Goal: Check status: Check status

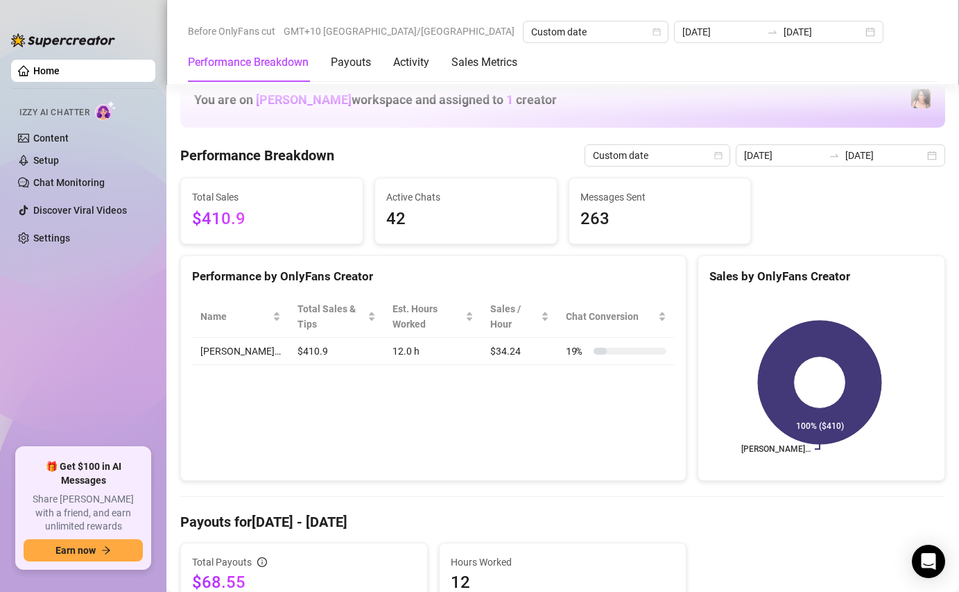
scroll to position [227, 0]
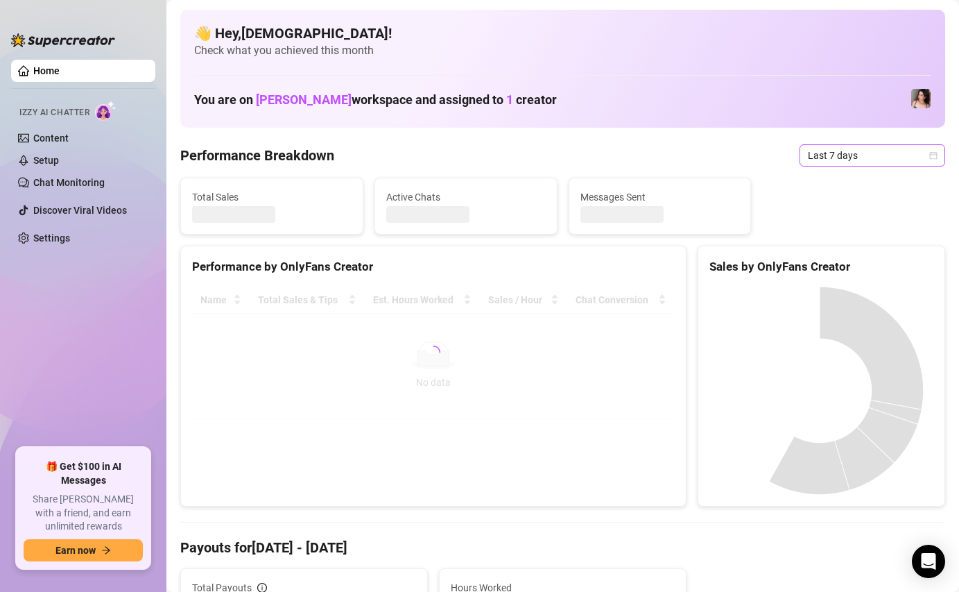
click at [818, 164] on span "Last 7 days" at bounding box center [872, 155] width 129 height 21
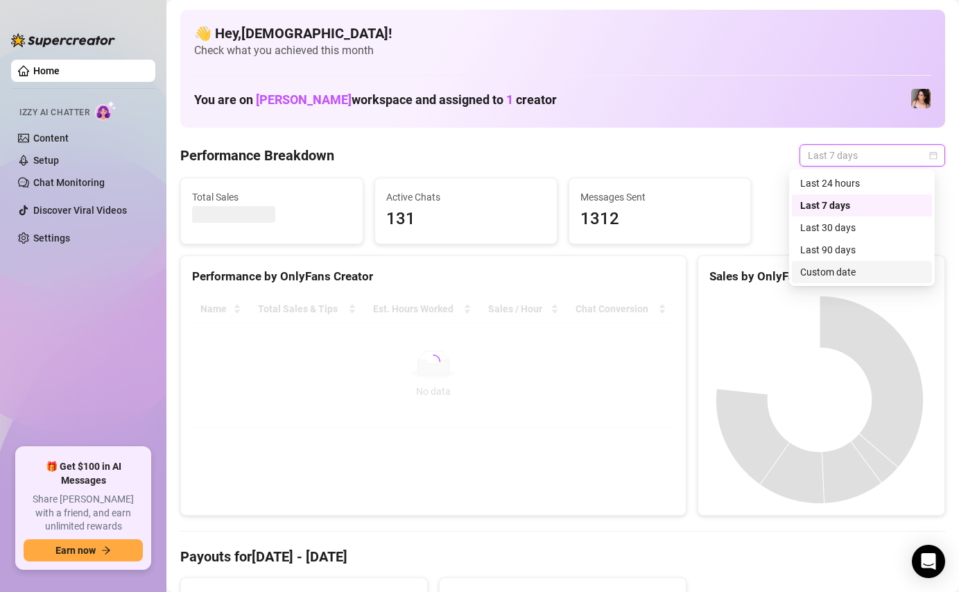
click at [818, 269] on div "Custom date" at bounding box center [862, 271] width 123 height 15
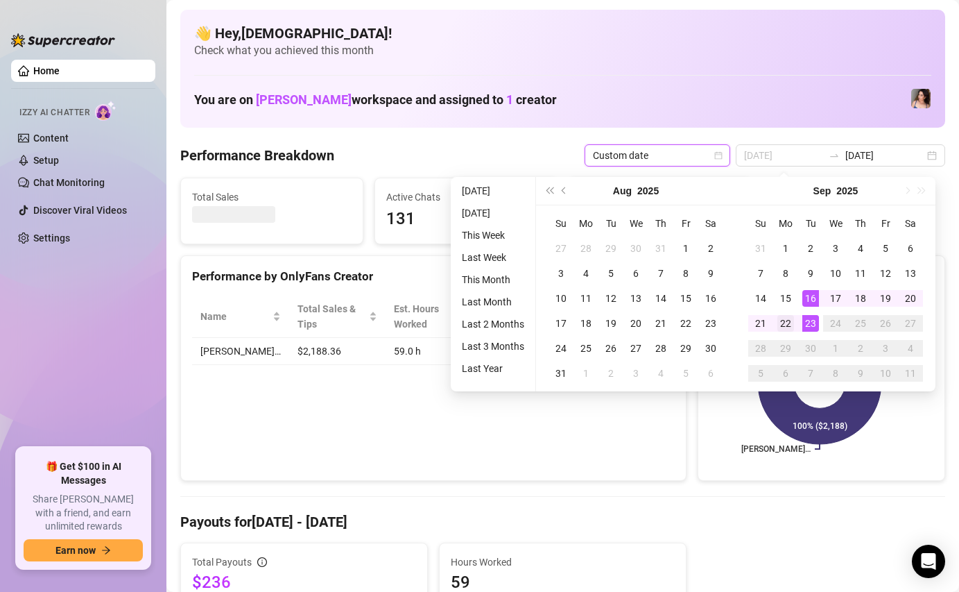
type input "[DATE]"
click at [791, 325] on div "22" at bounding box center [786, 323] width 17 height 17
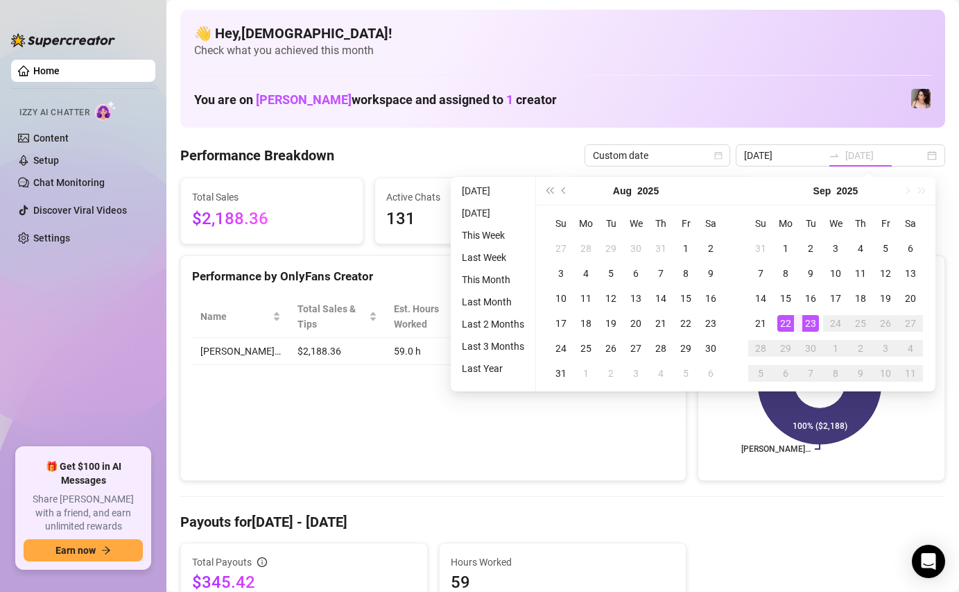
click at [815, 325] on div "23" at bounding box center [811, 323] width 17 height 17
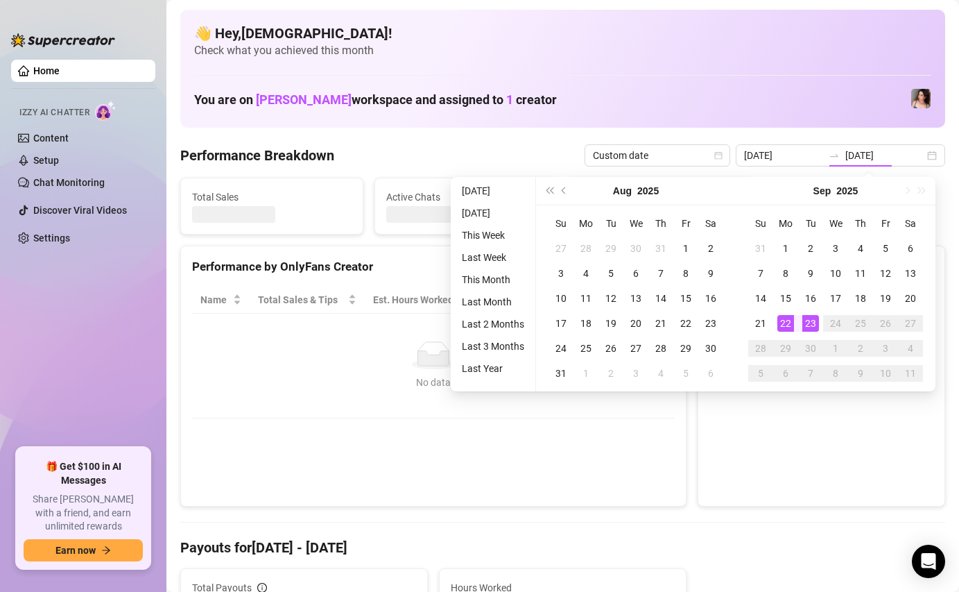
type input "[DATE]"
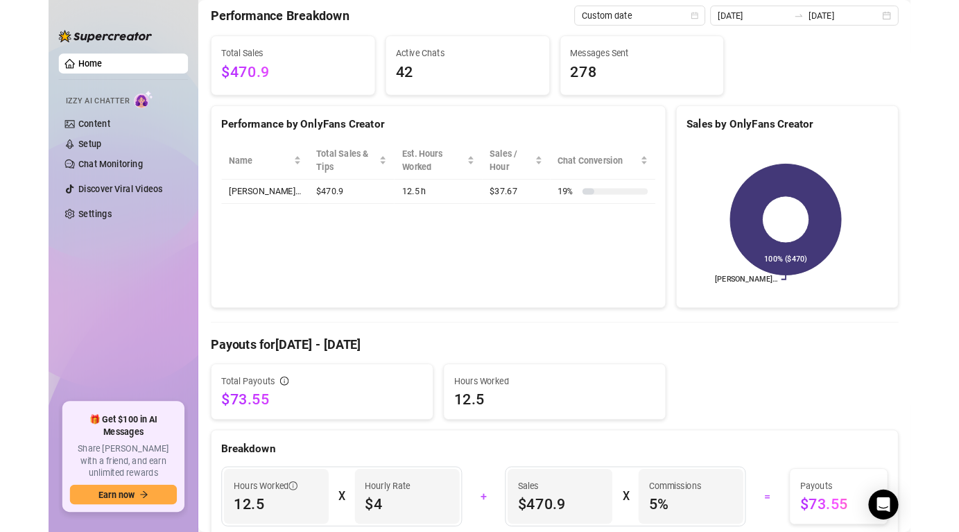
scroll to position [139, 0]
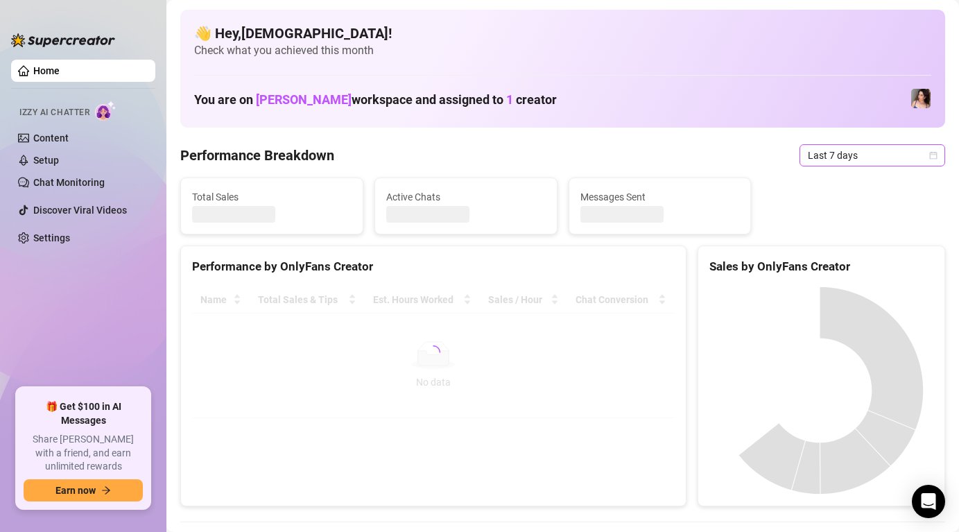
click at [854, 151] on span "Last 7 days" at bounding box center [872, 155] width 129 height 21
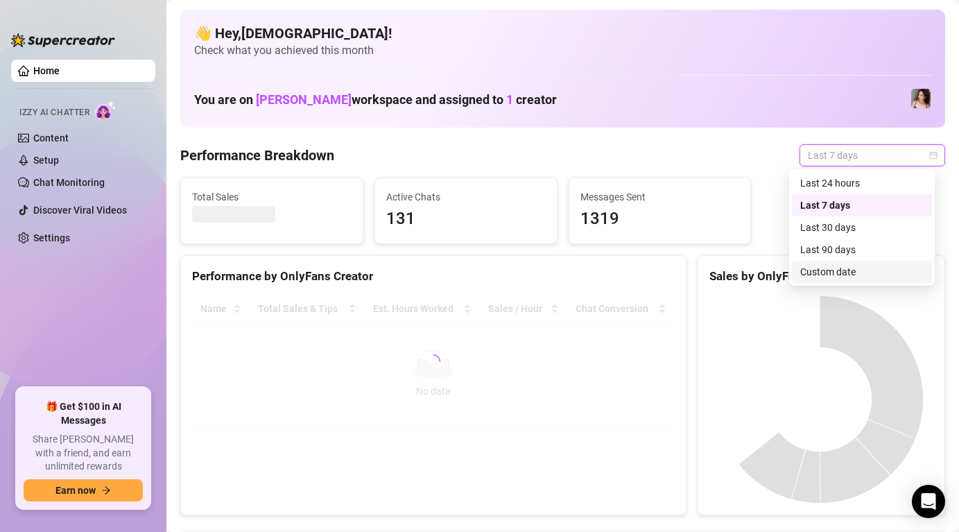
click at [835, 275] on div "Custom date" at bounding box center [862, 271] width 123 height 15
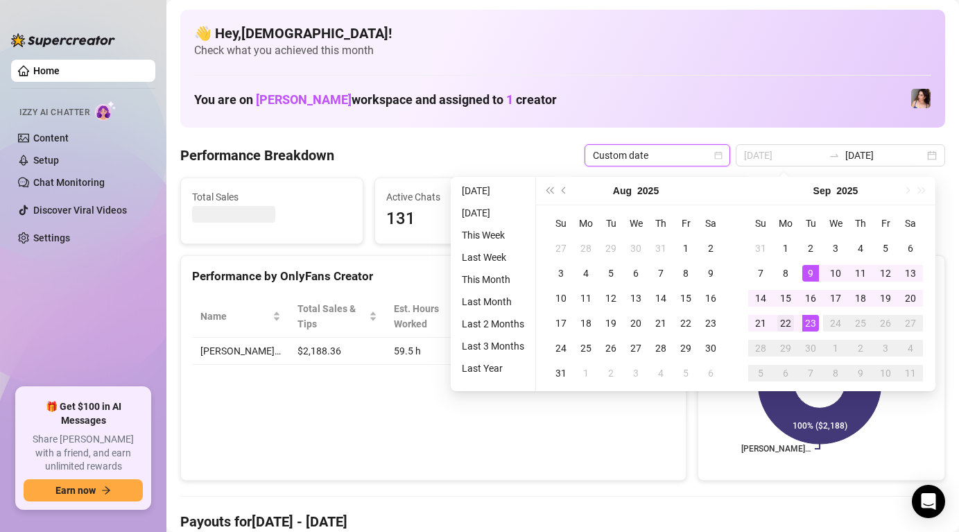
type input "[DATE]"
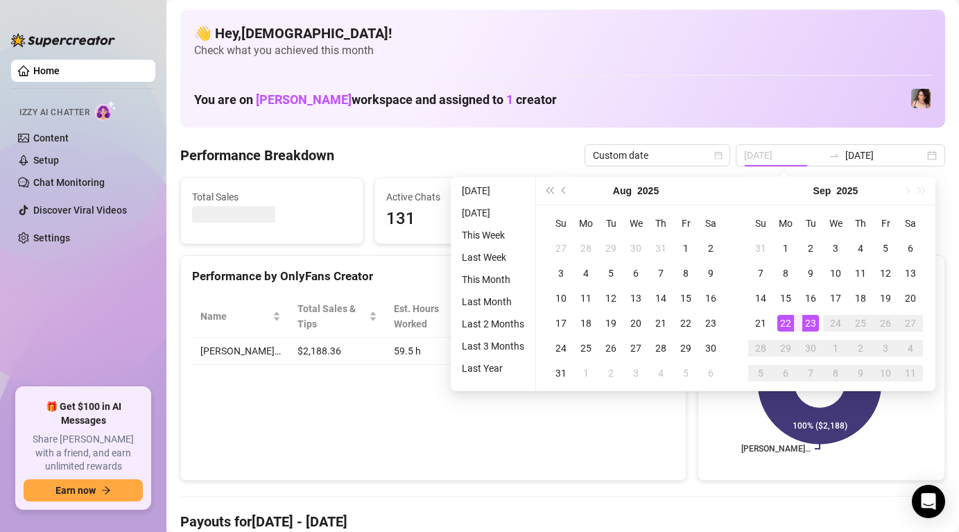
click at [785, 317] on div "22" at bounding box center [786, 323] width 17 height 17
click at [815, 321] on div "23" at bounding box center [811, 323] width 17 height 17
type input "[DATE]"
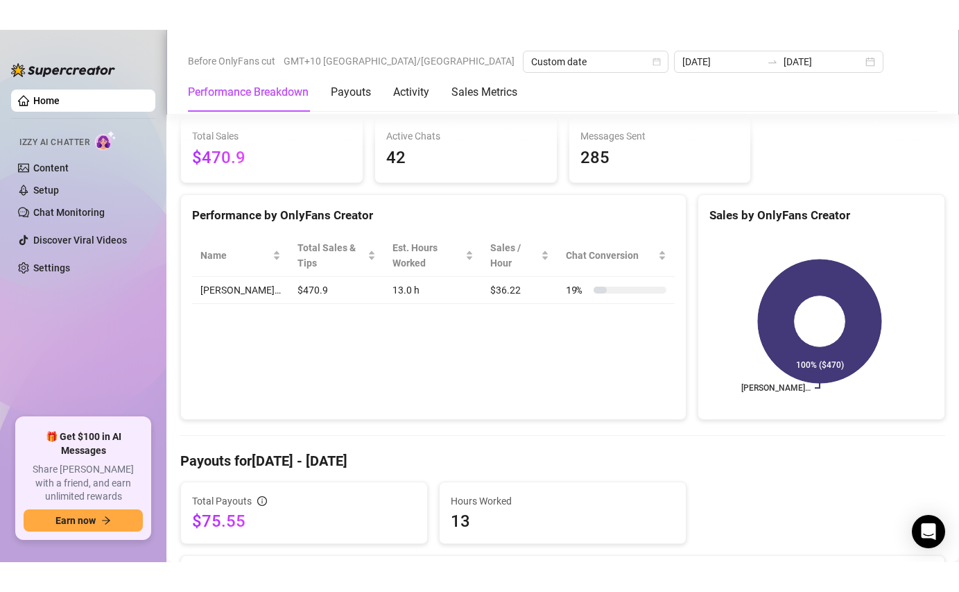
scroll to position [271, 0]
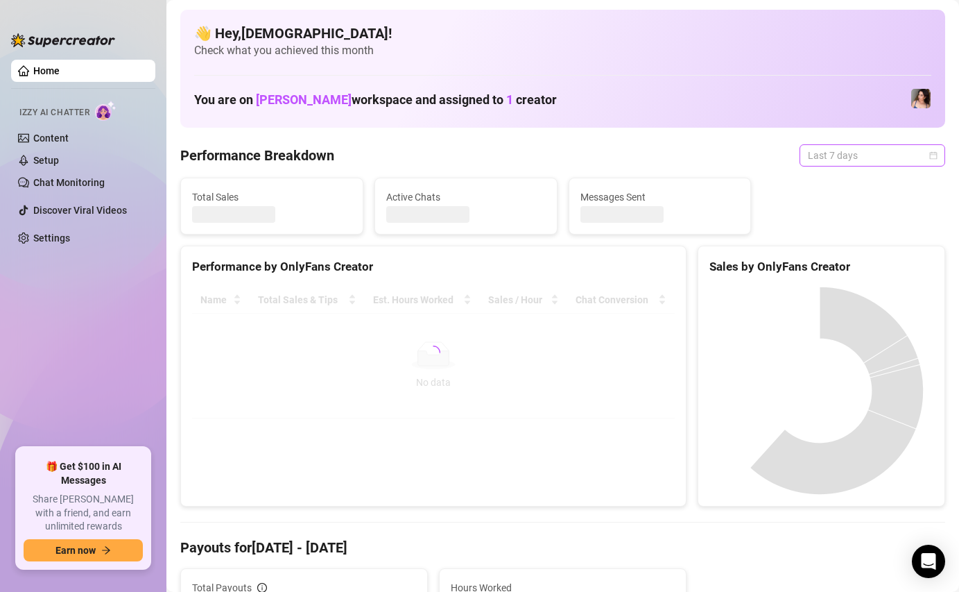
click at [842, 156] on span "Last 7 days" at bounding box center [872, 155] width 129 height 21
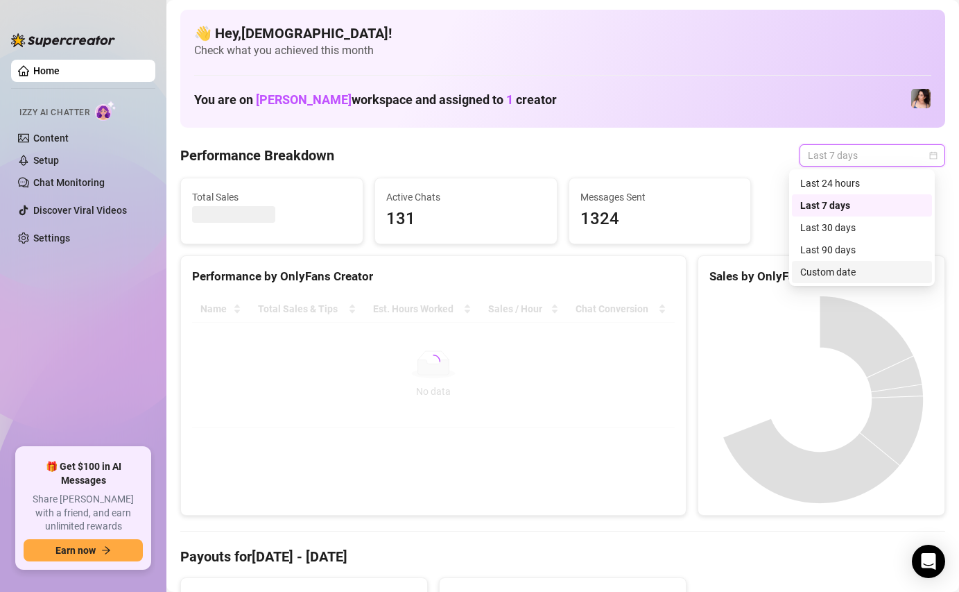
click at [826, 275] on div "Custom date" at bounding box center [862, 271] width 123 height 15
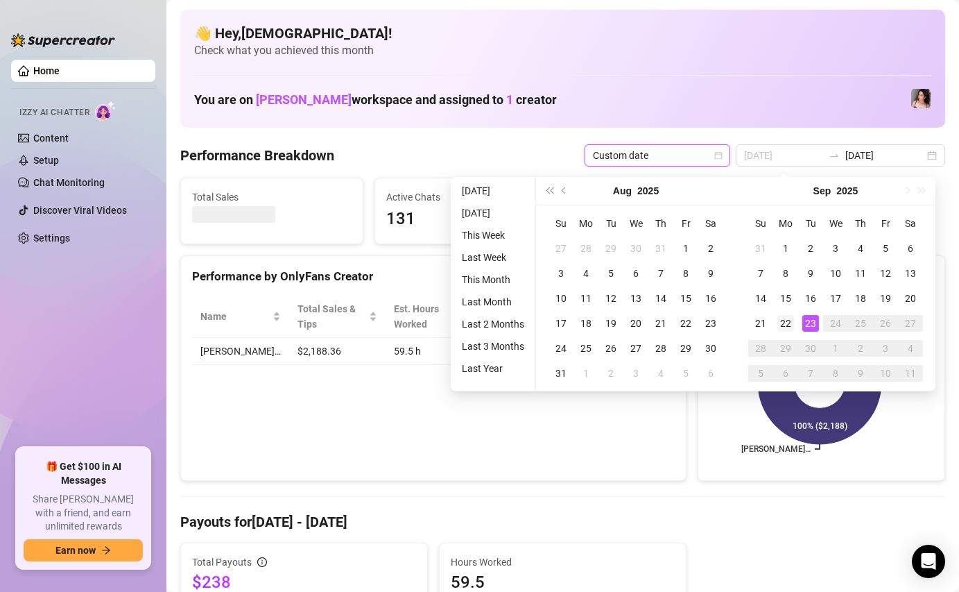
type input "[DATE]"
click at [796, 319] on td "22" at bounding box center [786, 323] width 25 height 25
click at [817, 322] on div "23" at bounding box center [811, 323] width 17 height 17
type input "[DATE]"
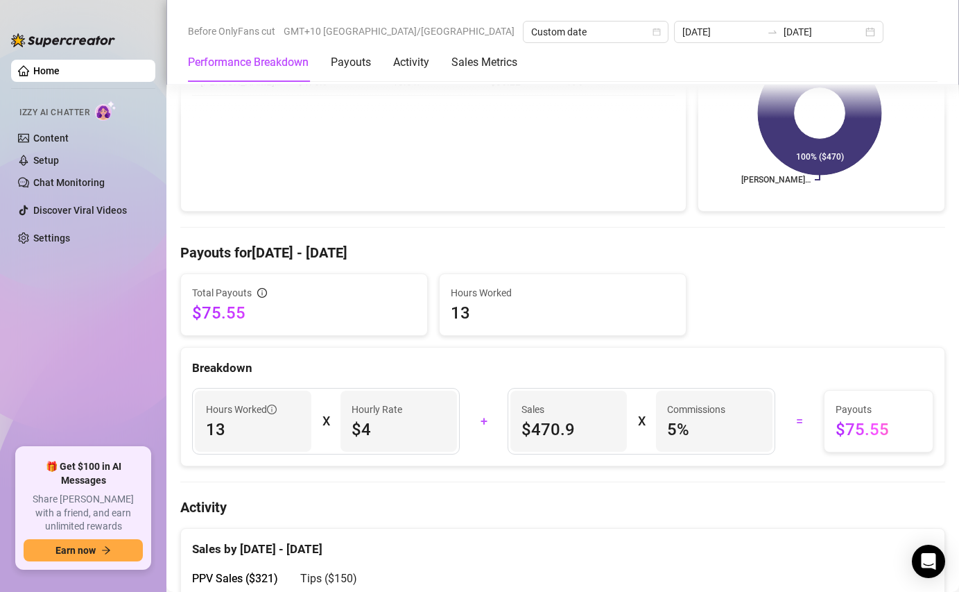
scroll to position [269, 0]
